Goal: Complete application form

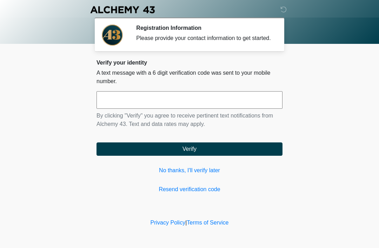
click at [255, 102] on input "text" at bounding box center [189, 100] width 186 height 18
click at [213, 104] on input "text" at bounding box center [189, 100] width 186 height 18
type input "******"
click at [223, 154] on button "Verify" at bounding box center [189, 148] width 186 height 13
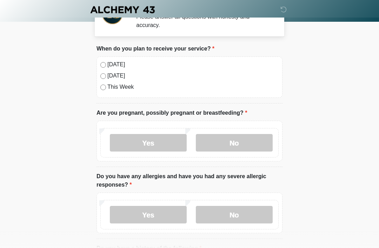
scroll to position [22, 0]
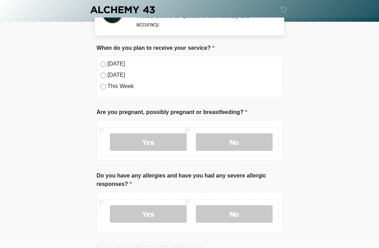
click at [236, 139] on label "No" at bounding box center [234, 142] width 77 height 18
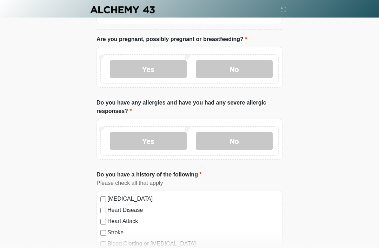
scroll to position [106, 0]
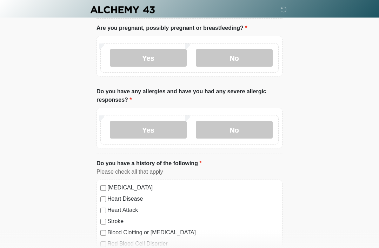
click at [256, 129] on label "No" at bounding box center [234, 130] width 77 height 18
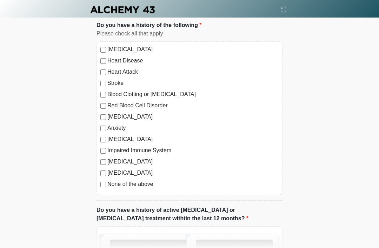
scroll to position [251, 0]
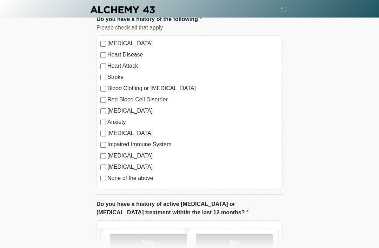
click at [143, 178] on label "None of the above" at bounding box center [192, 178] width 171 height 8
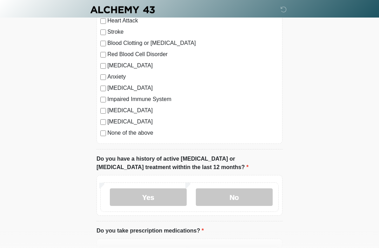
click at [248, 196] on label "No" at bounding box center [234, 197] width 77 height 18
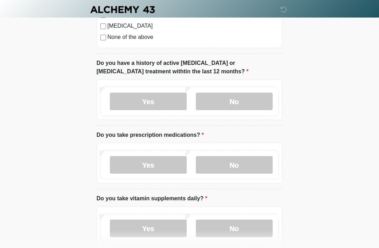
scroll to position [404, 0]
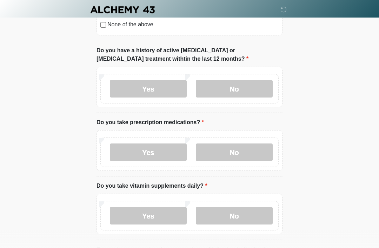
click at [226, 218] on label "No" at bounding box center [234, 216] width 77 height 18
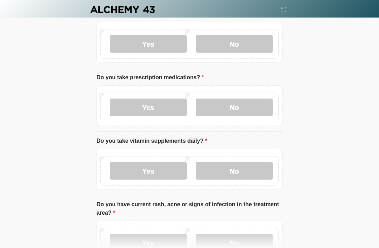
click at [259, 105] on label "No" at bounding box center [234, 108] width 77 height 18
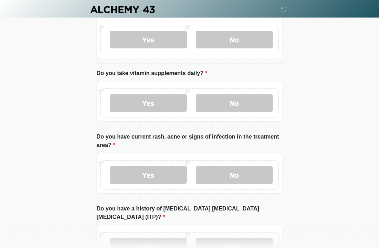
scroll to position [517, 0]
click at [248, 176] on label "No" at bounding box center [234, 175] width 77 height 18
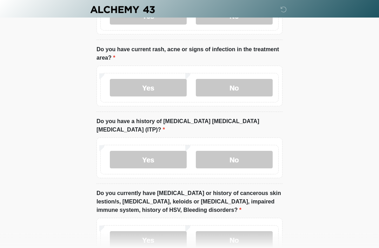
click at [263, 152] on label "No" at bounding box center [234, 160] width 77 height 18
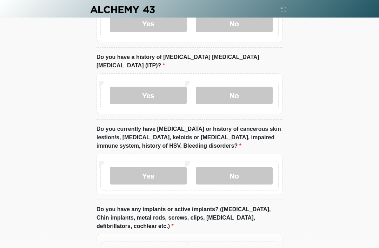
scroll to position [668, 0]
click at [241, 167] on label "No" at bounding box center [234, 176] width 77 height 18
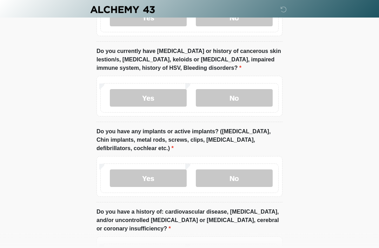
scroll to position [746, 0]
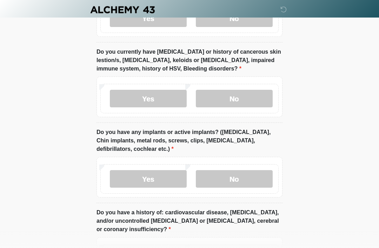
click at [256, 170] on label "No" at bounding box center [234, 179] width 77 height 18
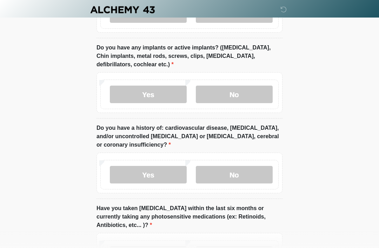
scroll to position [830, 0]
click at [234, 166] on label "No" at bounding box center [234, 175] width 77 height 18
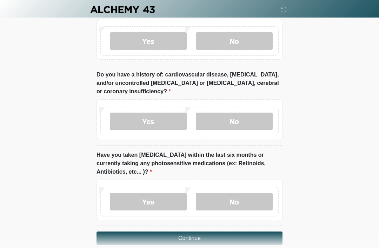
scroll to position [885, 0]
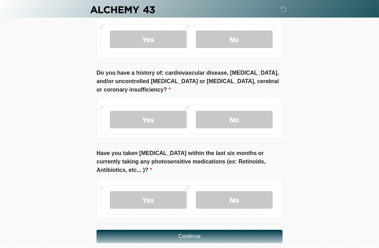
click at [241, 191] on label "No" at bounding box center [234, 200] width 77 height 18
click at [205, 230] on button "Continue" at bounding box center [189, 236] width 186 height 13
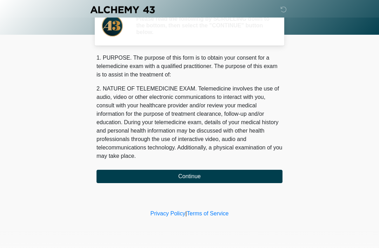
scroll to position [0, 0]
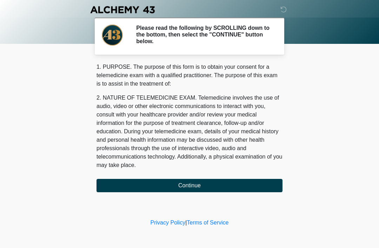
click at [228, 186] on button "Continue" at bounding box center [189, 185] width 186 height 13
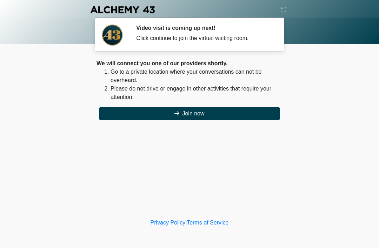
click at [226, 116] on button "Join now" at bounding box center [189, 113] width 180 height 13
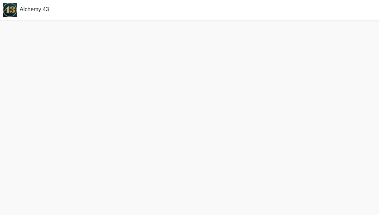
scroll to position [2, 0]
